Goal: Communication & Community: Answer question/provide support

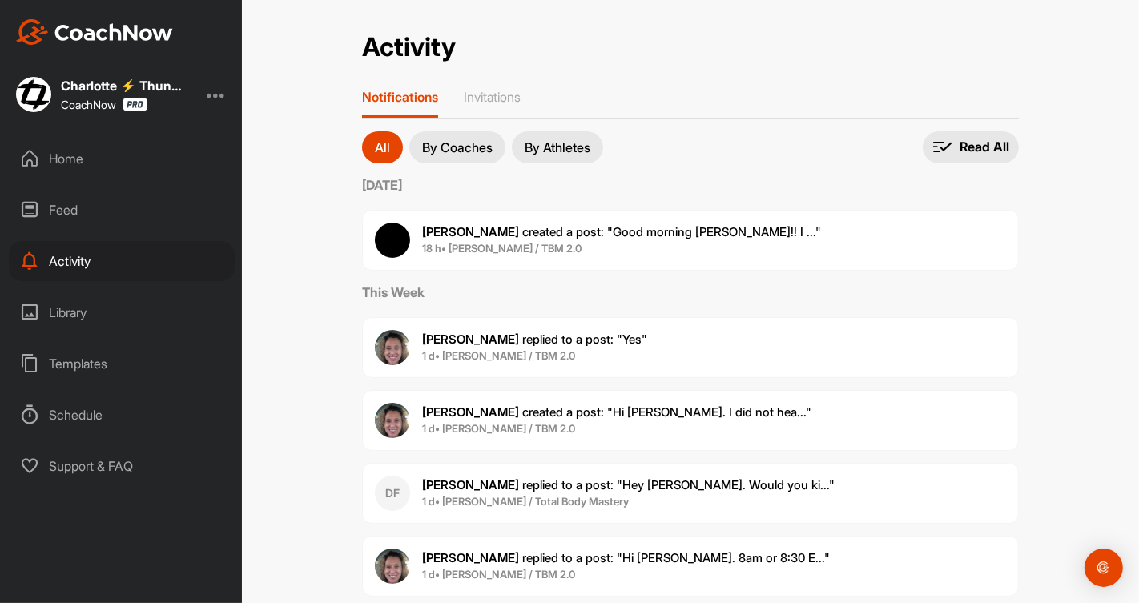
click at [493, 254] on span "18 h • [PERSON_NAME] / TBM 2.0" at bounding box center [621, 249] width 399 height 16
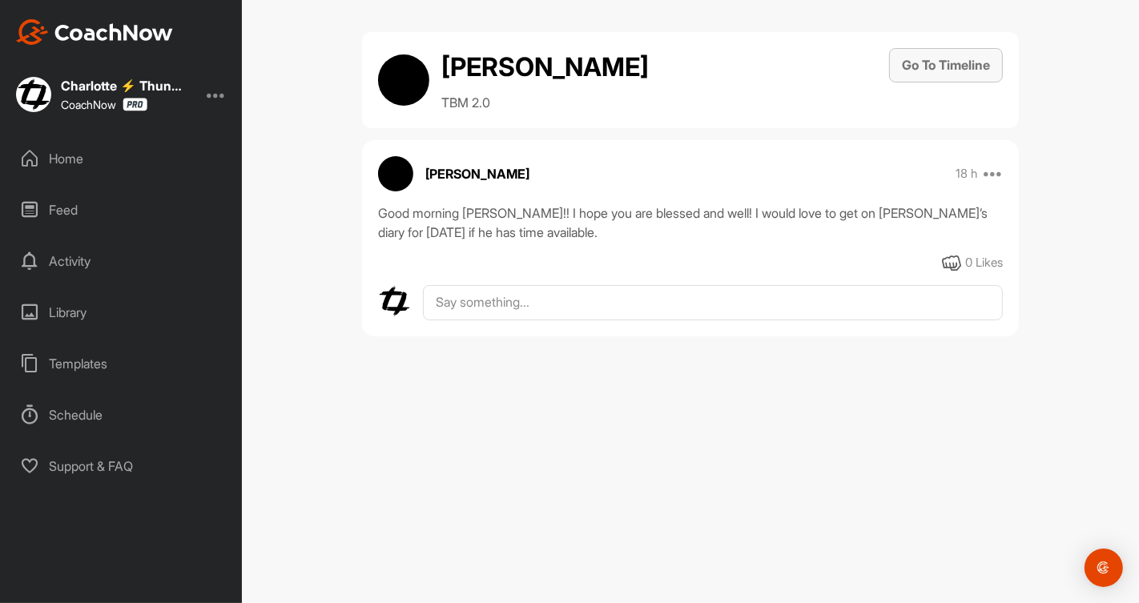
click at [930, 67] on button "Go To Timeline" at bounding box center [946, 65] width 114 height 34
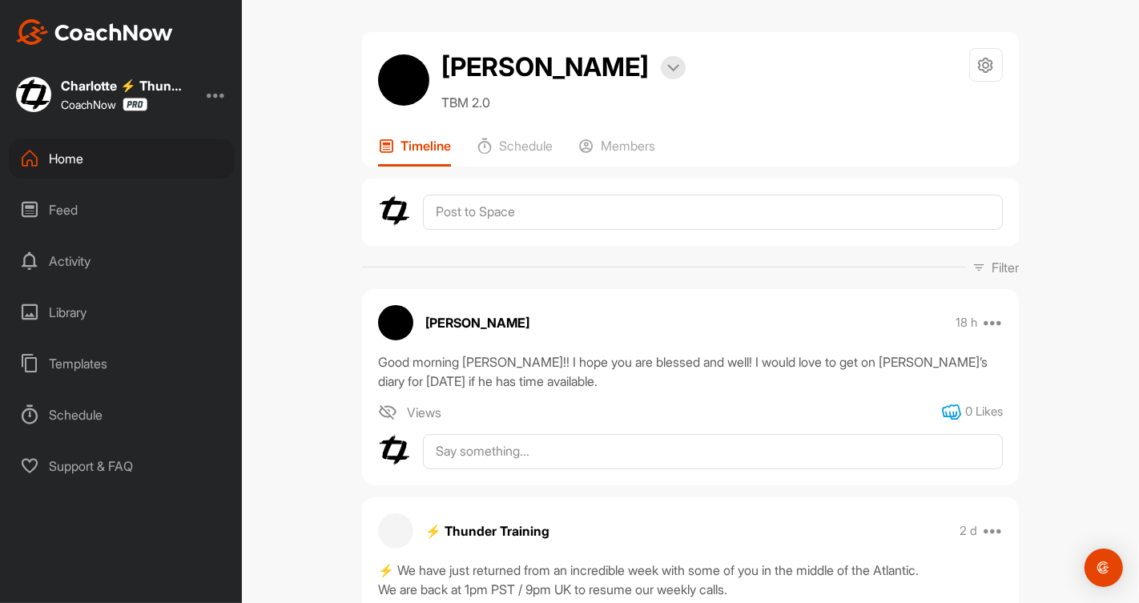
click at [946, 409] on icon at bounding box center [951, 412] width 19 height 19
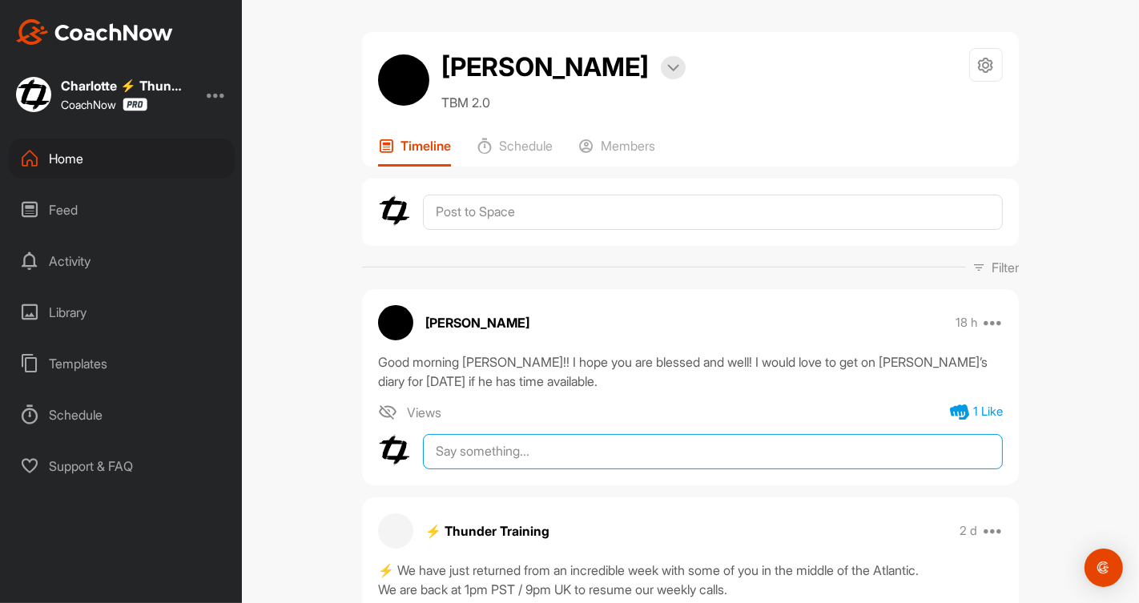
click at [849, 448] on textarea at bounding box center [713, 451] width 580 height 35
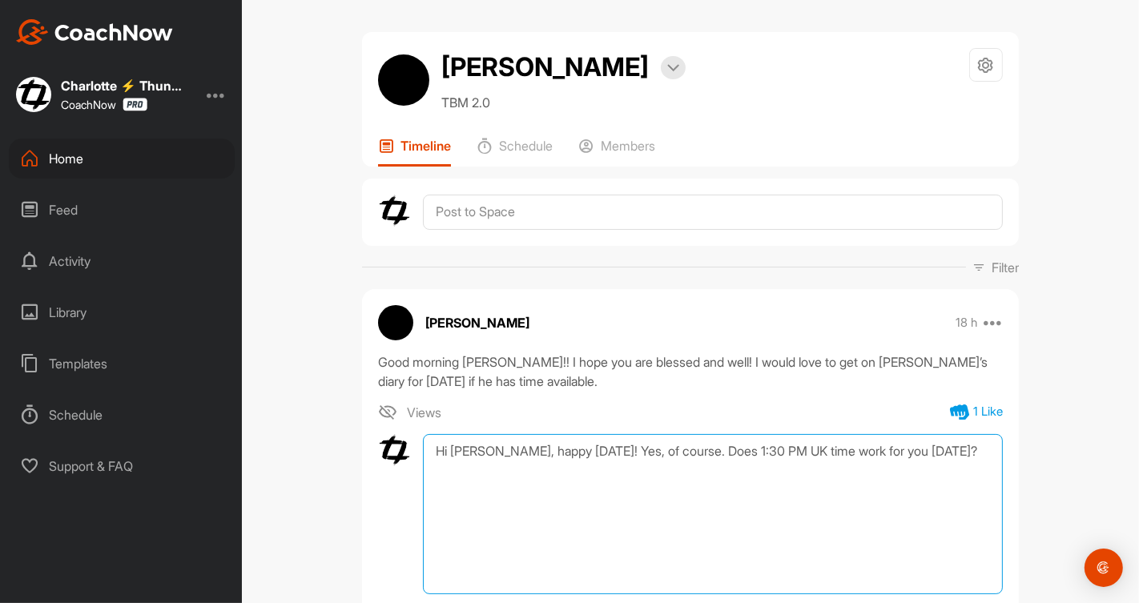
click at [898, 448] on textarea "Hi [PERSON_NAME], happy [DATE]! Yes, of course. Does 1:30 PM UK time work for y…" at bounding box center [713, 514] width 580 height 160
click at [554, 465] on textarea "Hi [PERSON_NAME], happy [DATE]! Yes, of course. Does 1:30 PM UK time work for y…" at bounding box center [713, 514] width 580 height 160
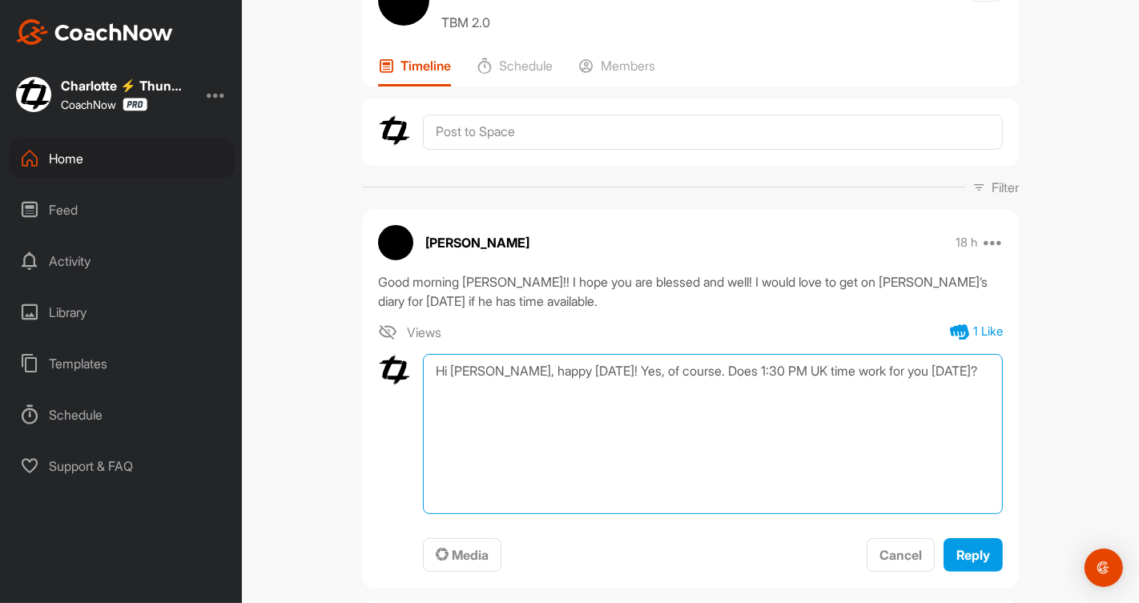
scroll to position [97, 0]
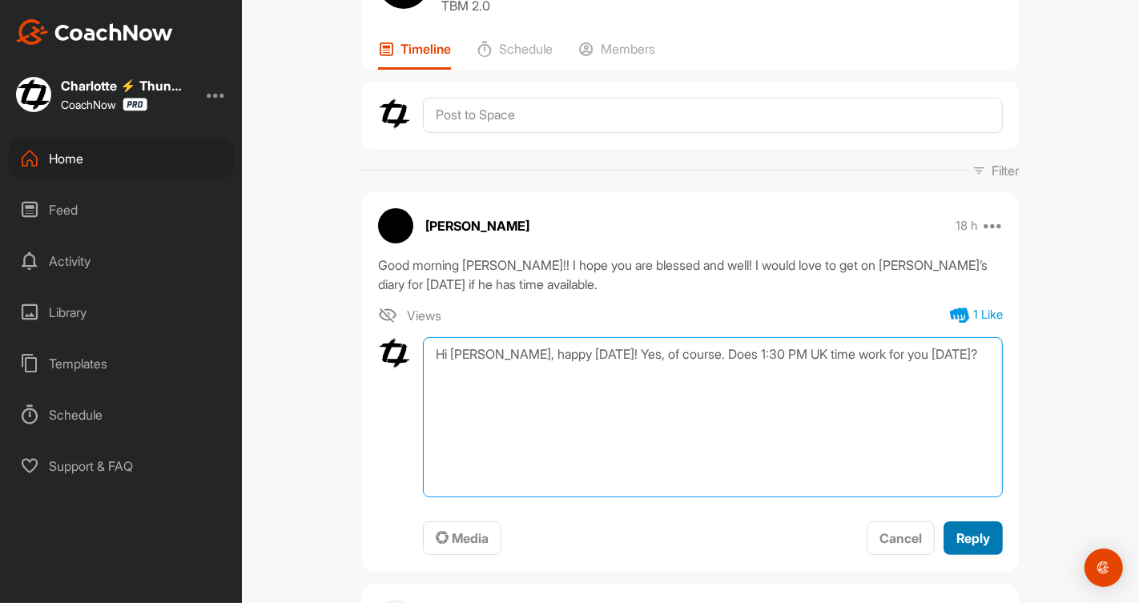
type textarea "Hi [PERSON_NAME], happy [DATE]! Yes, of course. Does 1:30 PM UK time work for y…"
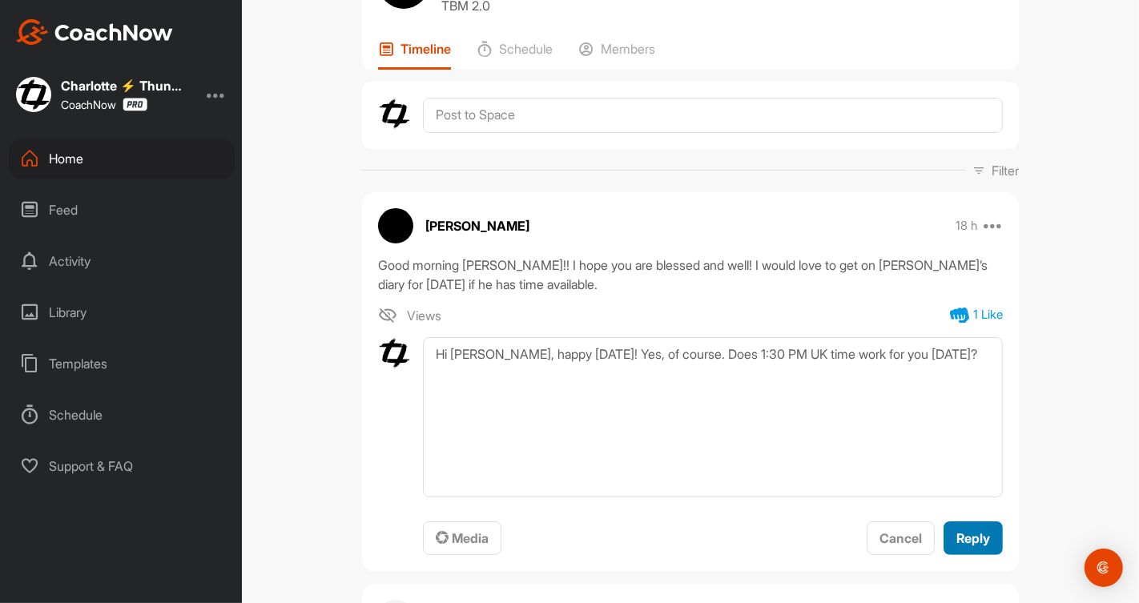
click at [983, 537] on span "Reply" at bounding box center [973, 538] width 34 height 16
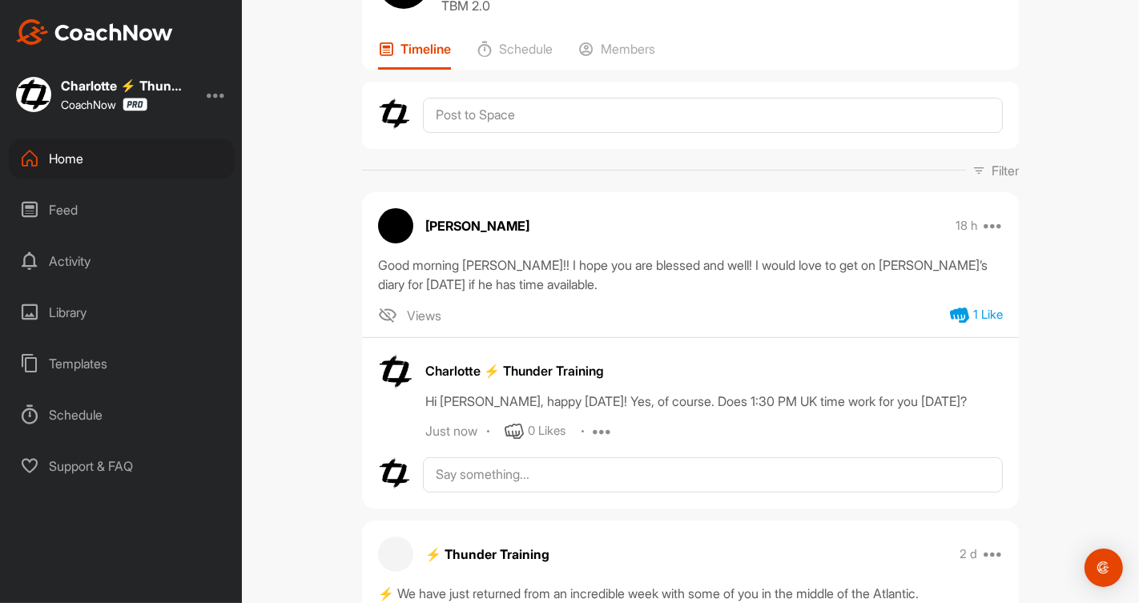
click at [66, 258] on div "Activity" at bounding box center [122, 261] width 226 height 40
